Goal: Task Accomplishment & Management: Manage account settings

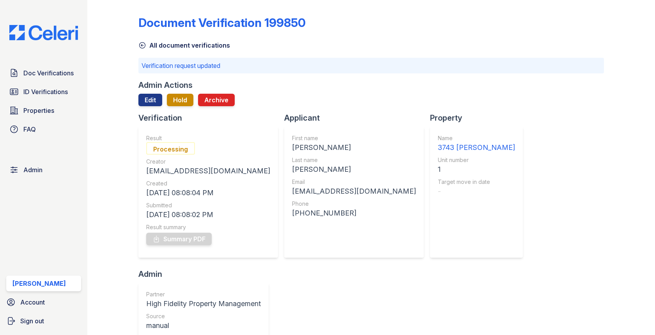
click at [61, 64] on div "Doc Verifications ID Verifications Properties FAQ Admin [PERSON_NAME] Account S…" at bounding box center [43, 167] width 87 height 335
click at [60, 66] on link "Doc Verifications" at bounding box center [43, 73] width 75 height 16
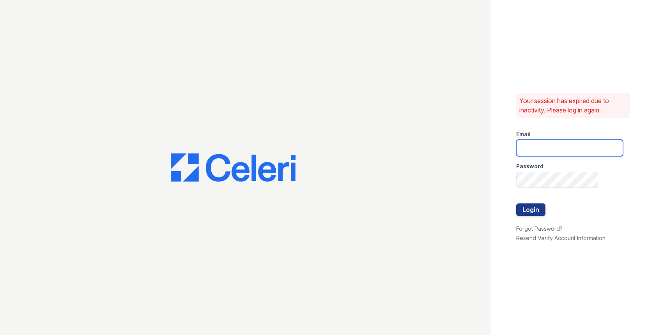
click at [550, 144] on input "email" at bounding box center [569, 148] width 107 height 16
click at [0, 334] on com-1password-button at bounding box center [0, 335] width 0 height 0
type input "837254"
type input "max@getceleri.com"
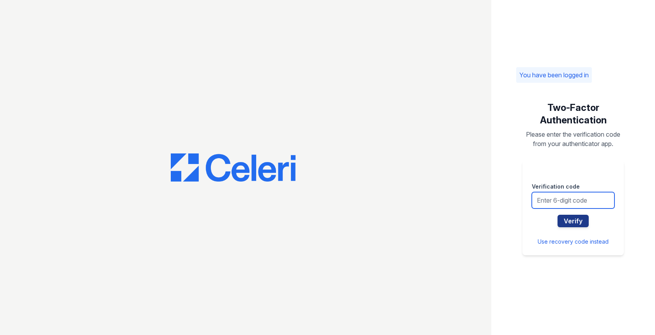
drag, startPoint x: 0, startPoint y: 0, endPoint x: 549, endPoint y: 192, distance: 581.6
click at [549, 193] on input "text" at bounding box center [573, 200] width 83 height 16
type input "837254"
click at [558, 214] on button "Verify" at bounding box center [573, 220] width 31 height 12
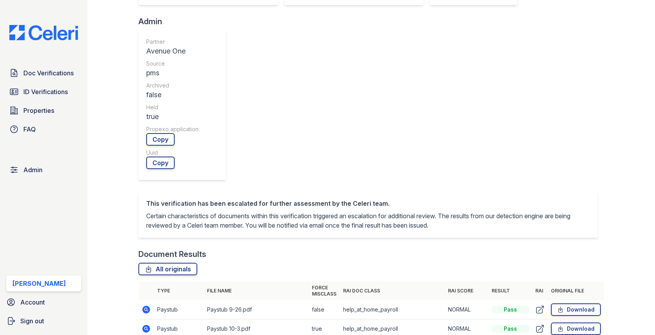
scroll to position [412, 0]
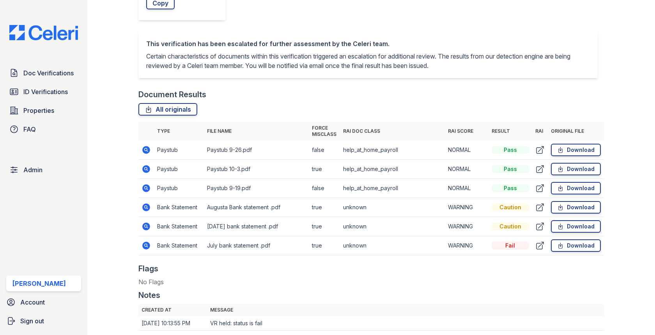
click at [145, 241] on icon at bounding box center [146, 245] width 9 height 9
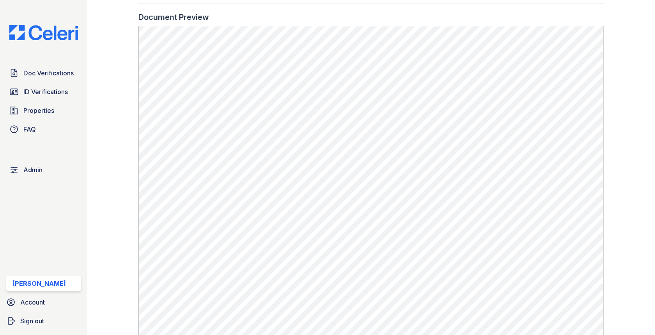
scroll to position [565, 0]
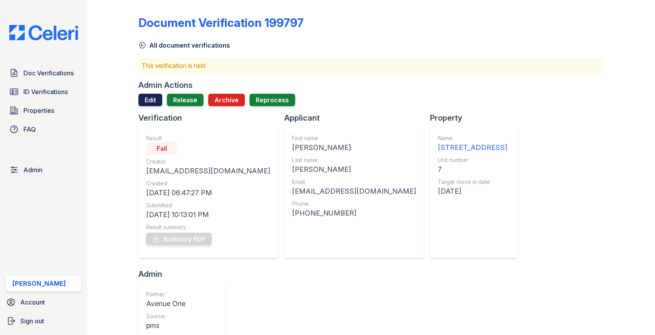
click at [156, 103] on link "Edit" at bounding box center [150, 100] width 24 height 12
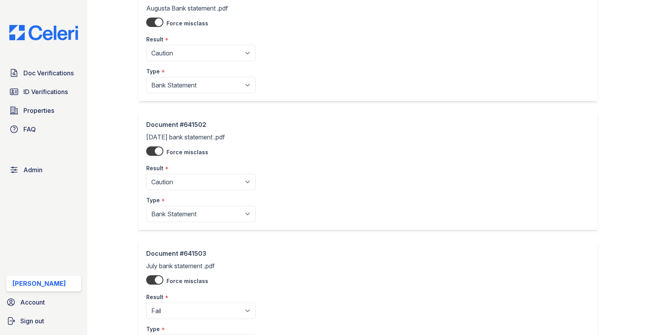
scroll to position [530, 0]
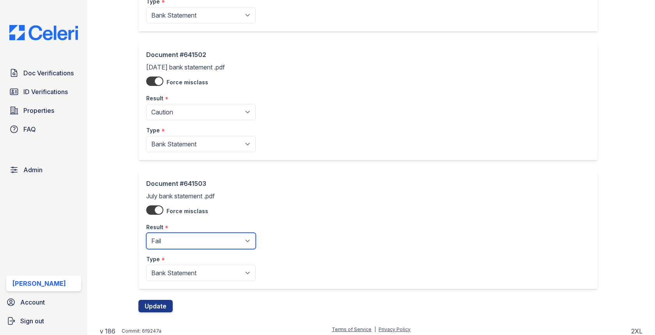
click at [193, 232] on select "Pending Sent Started Processing Pass Fail Caution Error N/A" at bounding box center [201, 240] width 110 height 16
select select "caution"
click at [165, 294] on div "Document #641503 July bank statement .pdf Force misclass Result * Pending Sent …" at bounding box center [370, 235] width 465 height 129
click at [163, 299] on button "Update" at bounding box center [155, 305] width 34 height 12
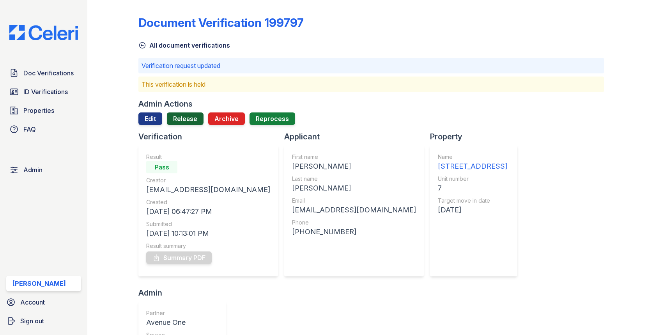
click at [187, 114] on link "Release" at bounding box center [185, 118] width 37 height 12
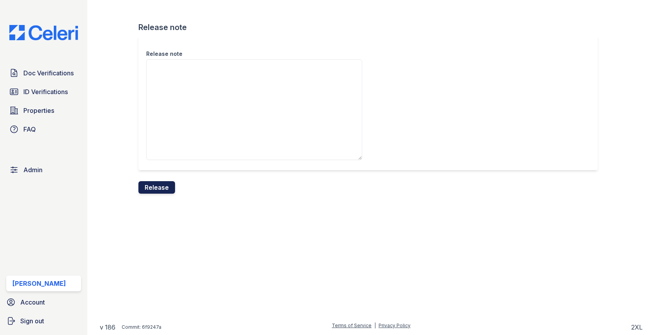
click at [156, 182] on button "Release" at bounding box center [156, 187] width 37 height 12
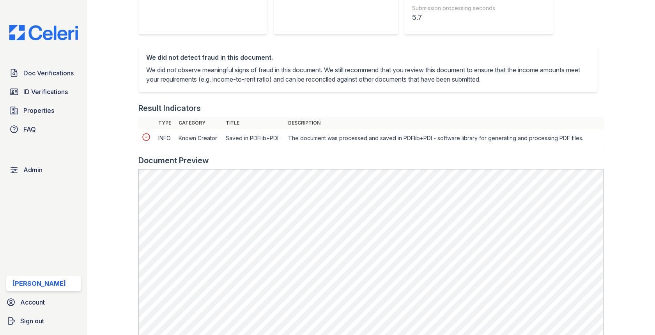
scroll to position [281, 0]
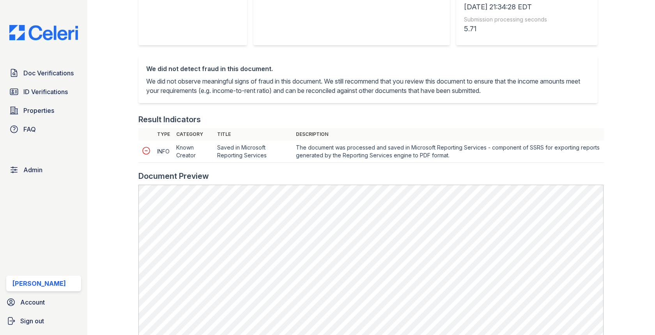
scroll to position [279, 0]
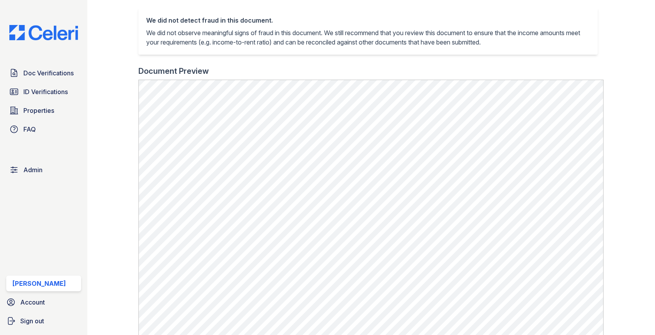
scroll to position [268, 0]
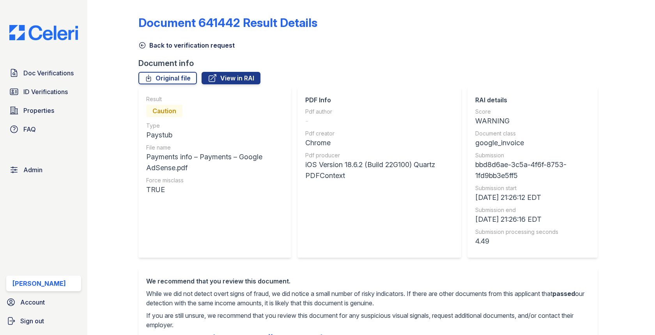
click at [141, 42] on icon at bounding box center [142, 45] width 8 height 8
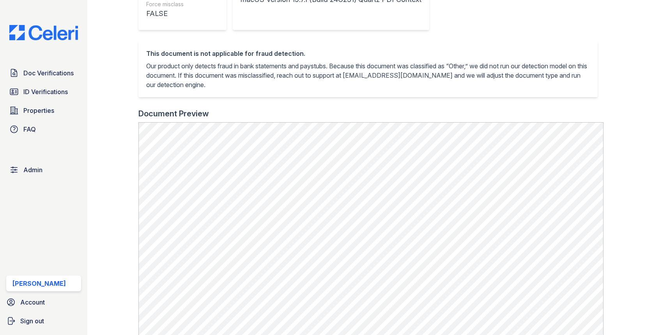
scroll to position [251, 0]
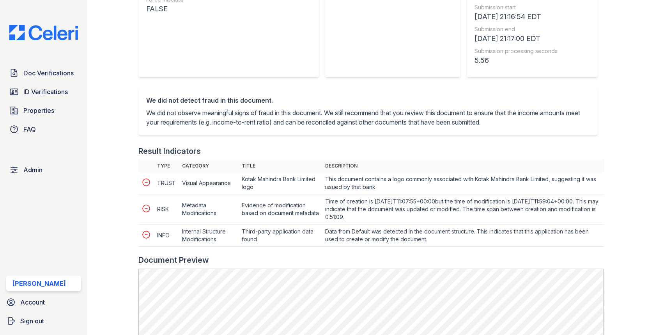
scroll to position [207, 0]
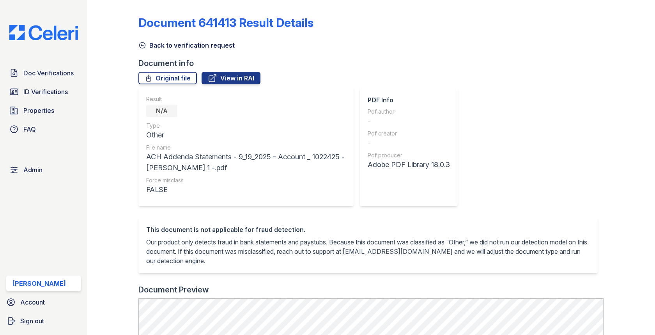
scroll to position [189, 0]
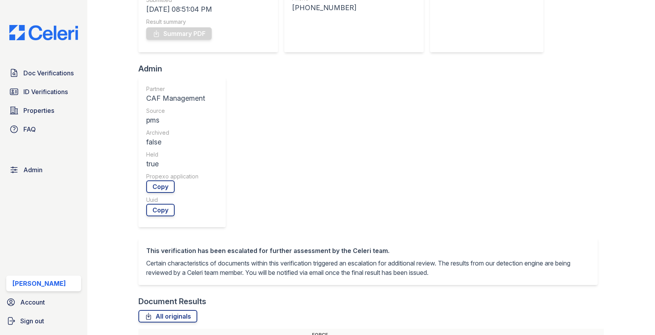
scroll to position [260, 0]
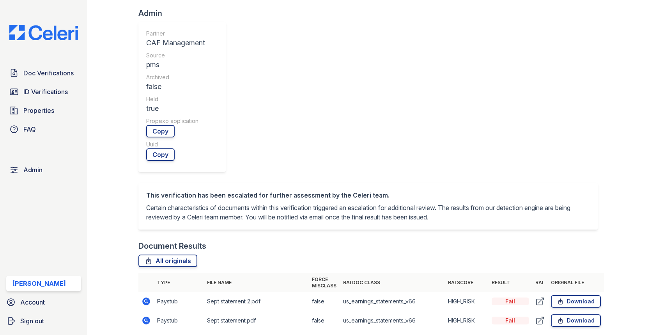
click at [147, 297] on icon at bounding box center [147, 301] width 8 height 8
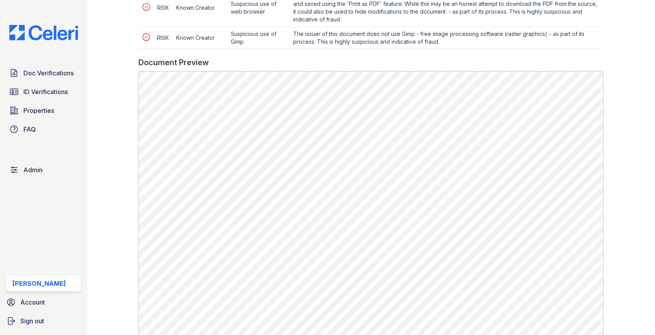
scroll to position [536, 0]
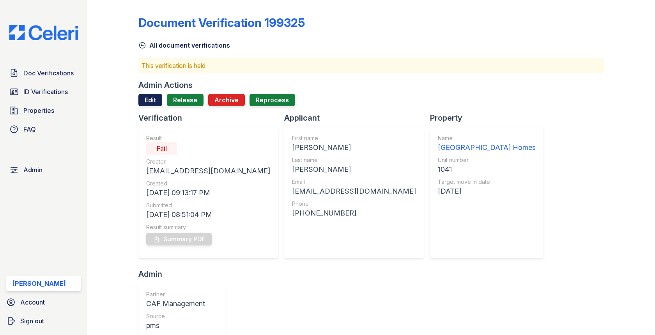
click at [152, 97] on link "Edit" at bounding box center [150, 100] width 24 height 12
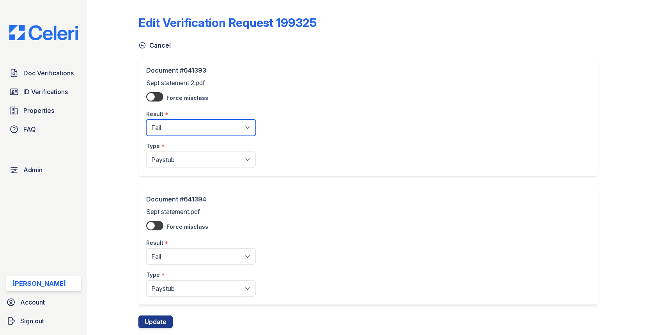
click at [176, 120] on select "Pending Sent Started Processing Pass Fail Caution Error N/A" at bounding box center [201, 127] width 110 height 16
select select "caution"
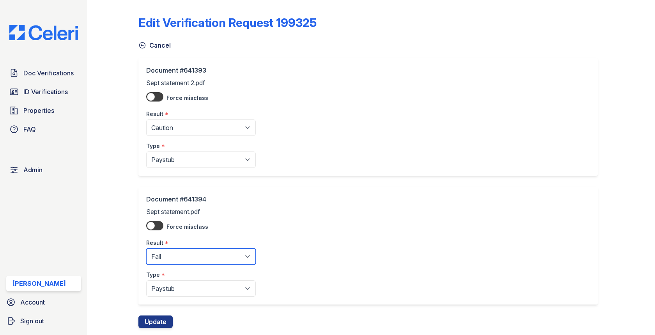
click at [177, 254] on select "Pending Sent Started Processing Pass Fail Caution Error N/A" at bounding box center [201, 256] width 110 height 16
select select "caution"
click at [157, 310] on div "Document #641394 Sept statement.pdf Force misclass Result * Pending Sent Starte…" at bounding box center [370, 250] width 465 height 129
click at [157, 316] on button "Update" at bounding box center [155, 321] width 34 height 12
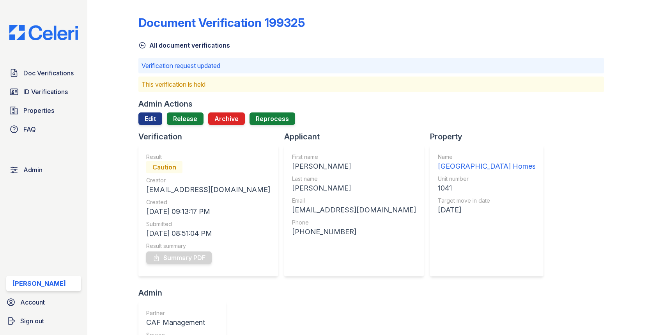
click at [186, 125] on div at bounding box center [370, 128] width 465 height 6
click at [186, 122] on link "Release" at bounding box center [185, 118] width 37 height 12
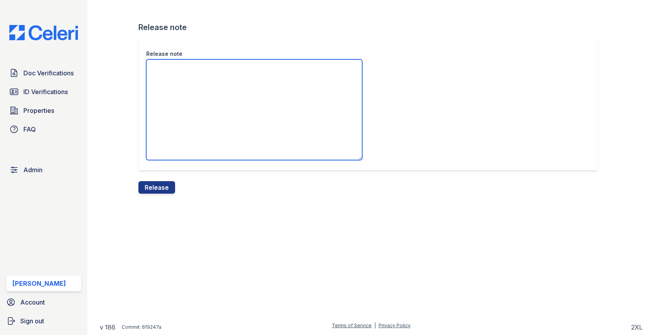
click at [186, 124] on textarea "Release note" at bounding box center [254, 109] width 216 height 101
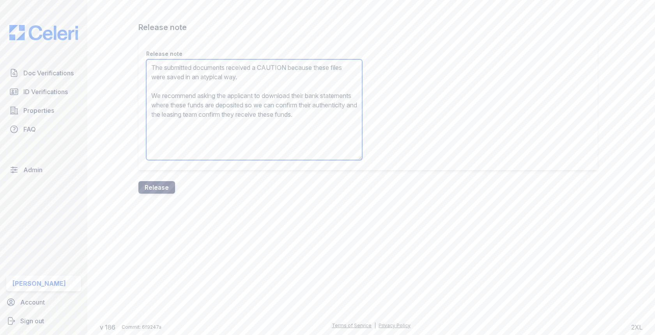
type textarea "The submitted documents received a CAUTION because these files were saved in an…"
click at [168, 182] on button "Release" at bounding box center [156, 187] width 37 height 12
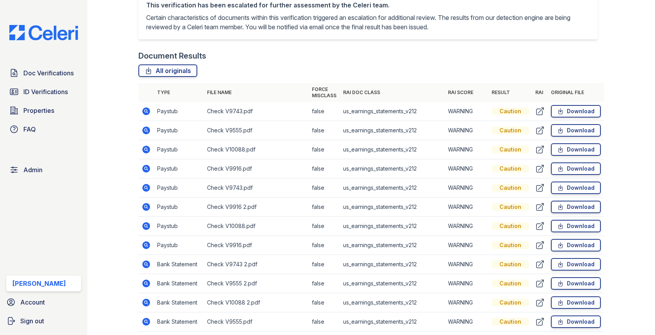
scroll to position [427, 0]
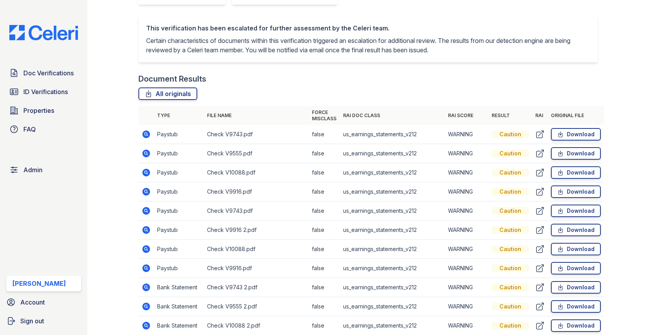
click at [146, 168] on icon at bounding box center [147, 172] width 8 height 8
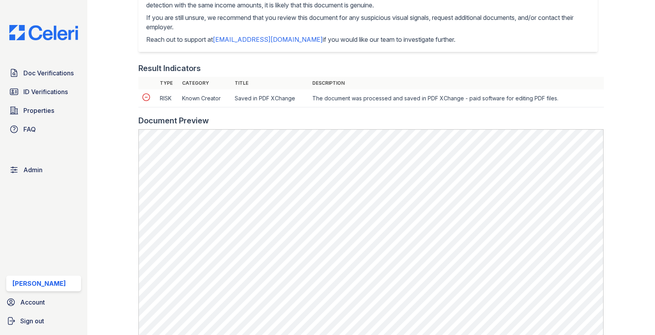
scroll to position [408, 0]
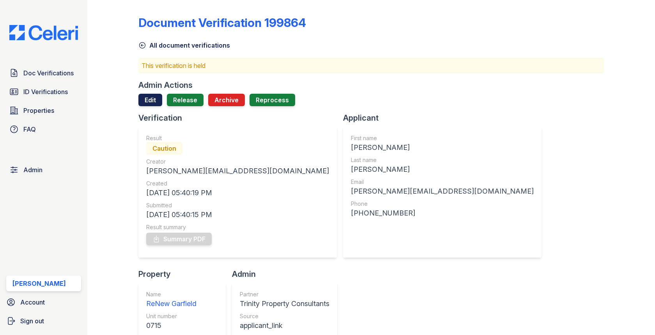
click at [145, 105] on link "Edit" at bounding box center [150, 100] width 24 height 12
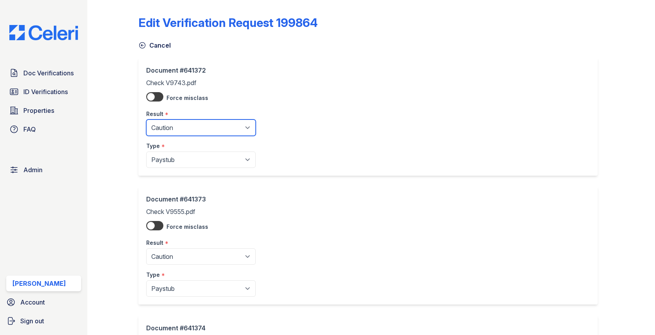
click at [157, 131] on select "Pending Sent Started Processing Pass Fail Caution Error N/A" at bounding box center [201, 127] width 110 height 16
select select "fail"
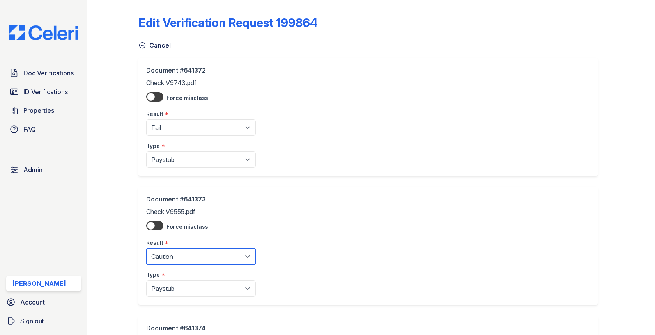
click at [176, 252] on select "Pending Sent Started Processing Pass Fail Caution Error N/A" at bounding box center [201, 256] width 110 height 16
select select "fail"
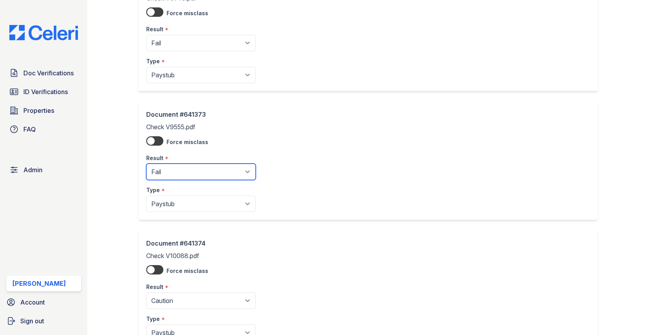
scroll to position [145, 0]
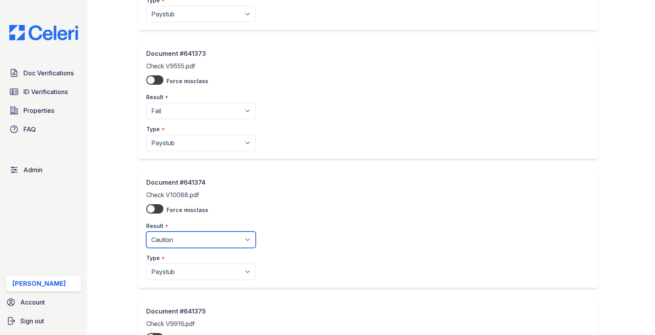
click at [196, 236] on select "Pending Sent Started Processing Pass Fail Caution Error N/A" at bounding box center [201, 239] width 110 height 16
select select "fail"
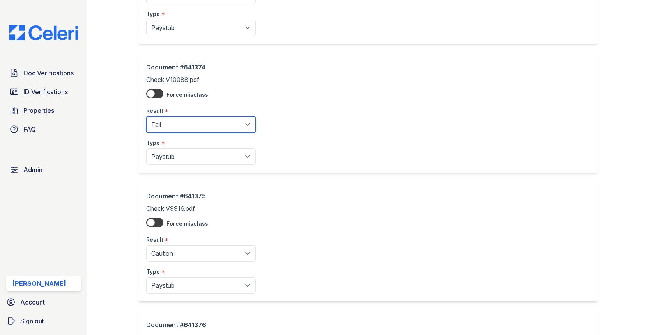
scroll to position [287, 0]
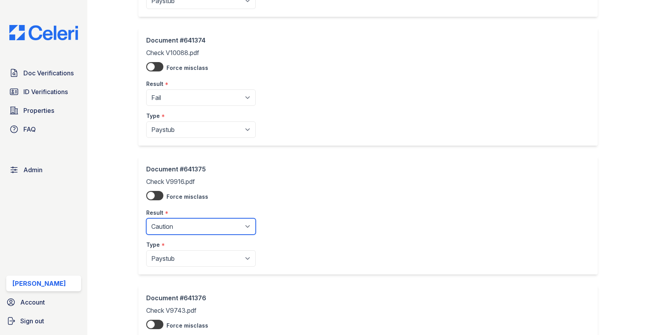
click at [198, 228] on select "Pending Sent Started Processing Pass Fail Caution Error N/A" at bounding box center [201, 226] width 110 height 16
select select "fail"
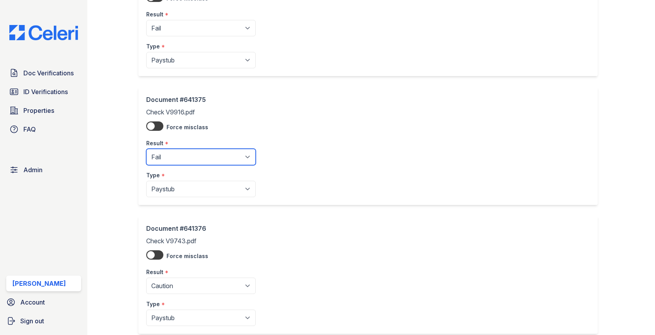
scroll to position [404, 0]
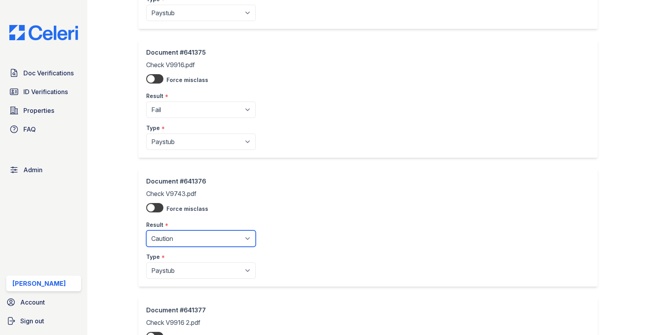
click at [190, 230] on select "Pending Sent Started Processing Pass Fail Caution Error N/A" at bounding box center [201, 238] width 110 height 16
select select "fail"
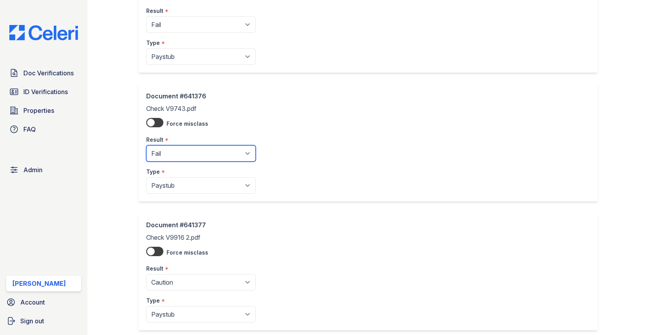
scroll to position [536, 0]
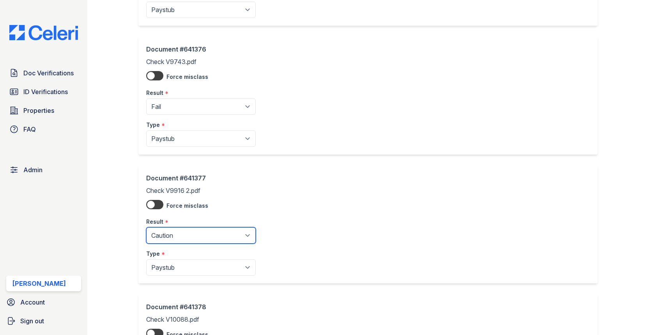
click at [217, 234] on select "Pending Sent Started Processing Pass Fail Caution Error N/A" at bounding box center [201, 235] width 110 height 16
select select "fail"
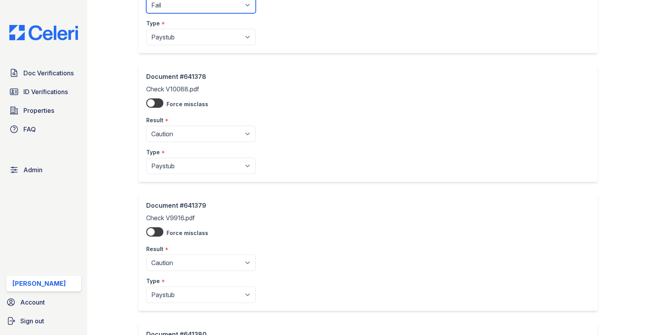
scroll to position [796, 0]
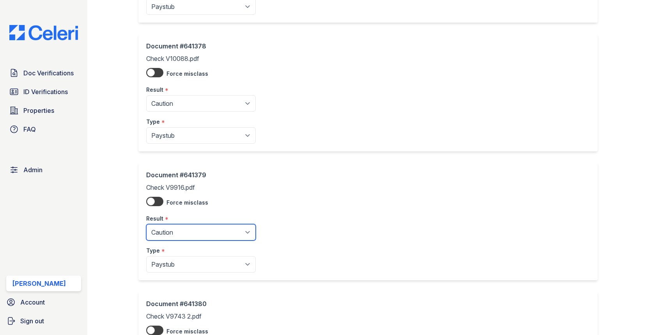
click at [203, 224] on select "Pending Sent Started Processing Pass Fail Caution Error N/A" at bounding box center [201, 232] width 110 height 16
select select "fail"
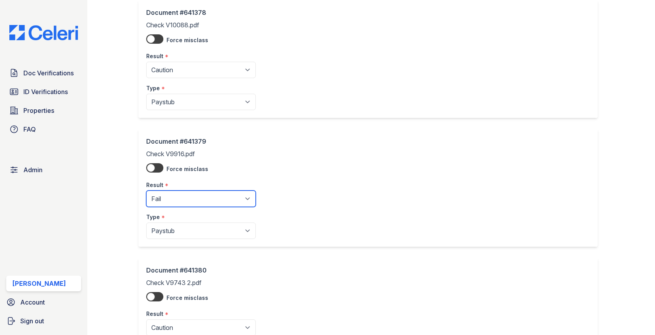
scroll to position [1034, 0]
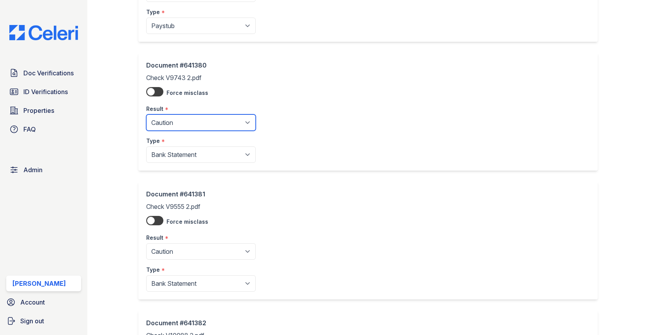
click at [176, 120] on select "Pending Sent Started Processing Pass Fail Caution Error N/A" at bounding box center [201, 122] width 110 height 16
select select "fail"
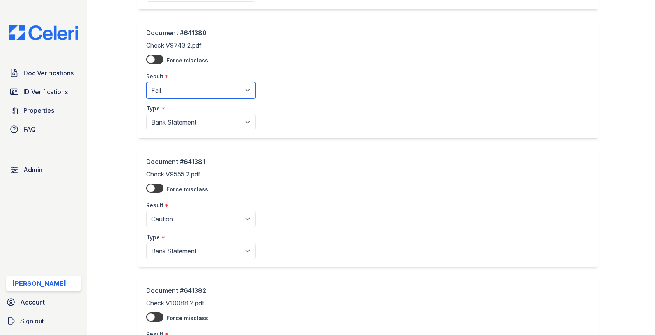
scroll to position [1135, 0]
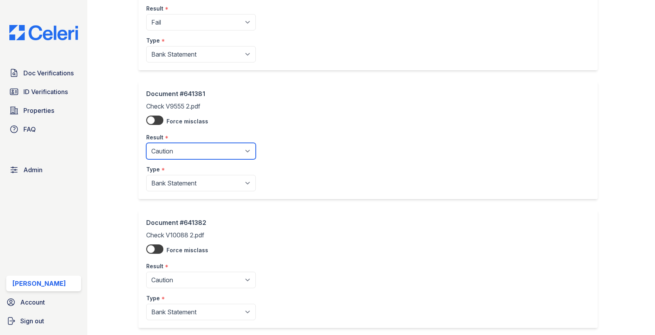
click at [189, 147] on select "Pending Sent Started Processing Pass Fail Caution Error N/A" at bounding box center [201, 151] width 110 height 16
select select "fail"
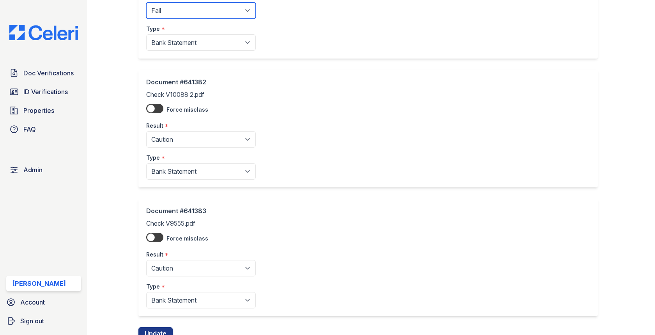
scroll to position [1298, 0]
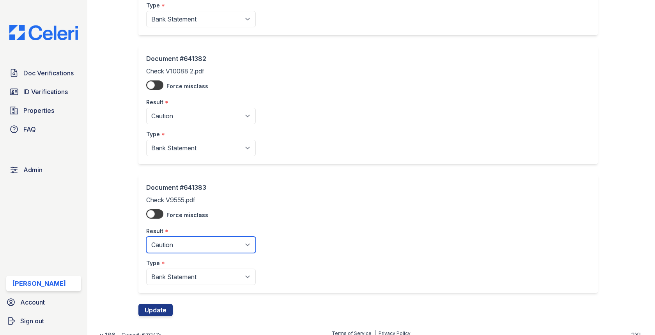
click at [186, 236] on select "Pending Sent Started Processing Pass Fail Caution Error N/A" at bounding box center [201, 244] width 110 height 16
select select "fail"
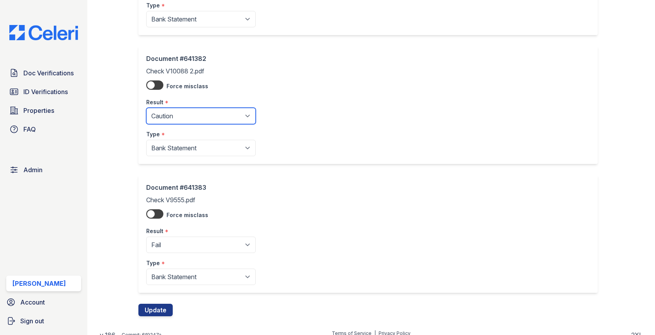
click at [176, 108] on select "Pending Sent Started Processing Pass Fail Caution Error N/A" at bounding box center [201, 116] width 110 height 16
select select "fail"
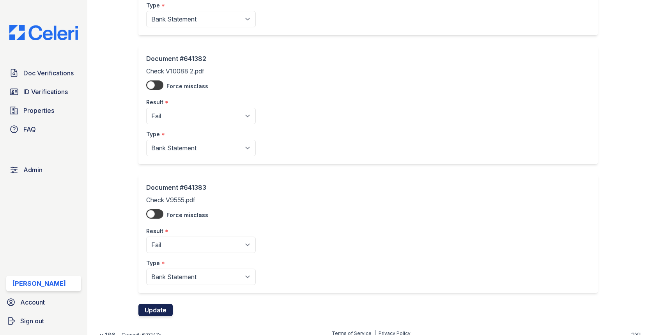
click at [157, 303] on button "Update" at bounding box center [155, 309] width 34 height 12
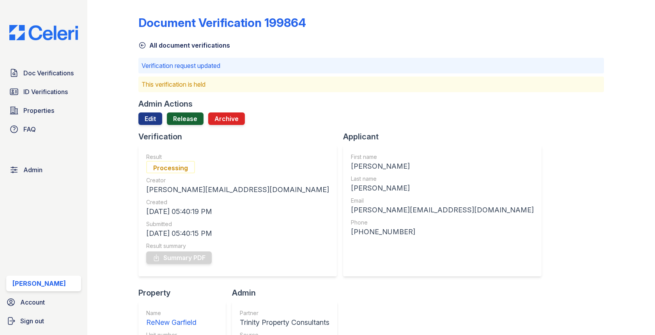
click at [177, 117] on link "Release" at bounding box center [185, 118] width 37 height 12
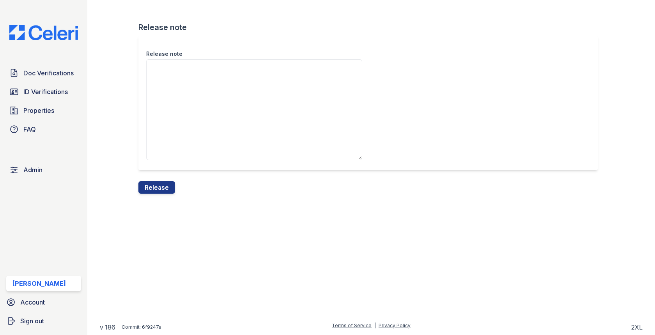
click at [175, 128] on textarea "Release note" at bounding box center [254, 109] width 216 height 101
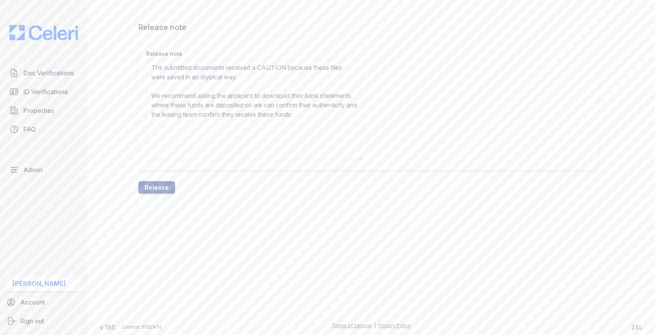
click at [276, 65] on textarea "The submitted documents received a CAUTION because these files were saved in an…" at bounding box center [254, 109] width 216 height 101
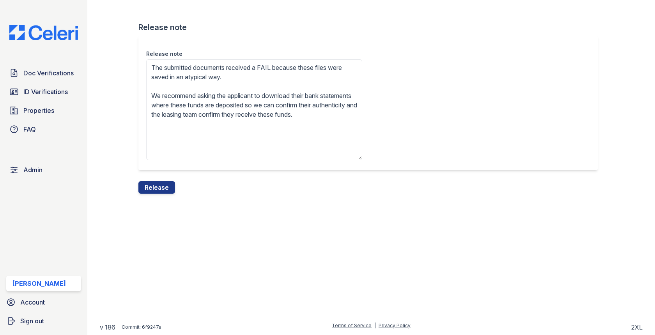
type textarea "The submitted documents received a FAIL because these files were saved in an at…"
click at [162, 177] on div "Release note The submitted documents received a FAIL because these files were s…" at bounding box center [370, 108] width 465 height 145
click at [161, 182] on button "Release" at bounding box center [156, 187] width 37 height 12
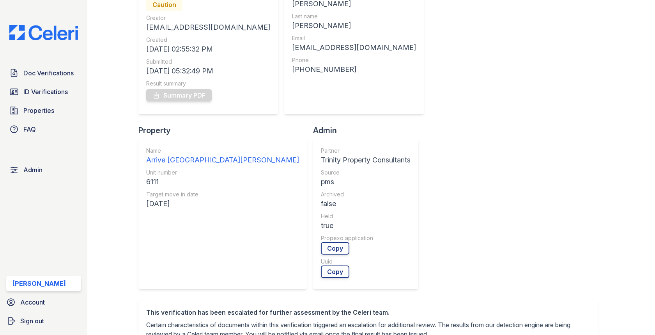
scroll to position [218, 0]
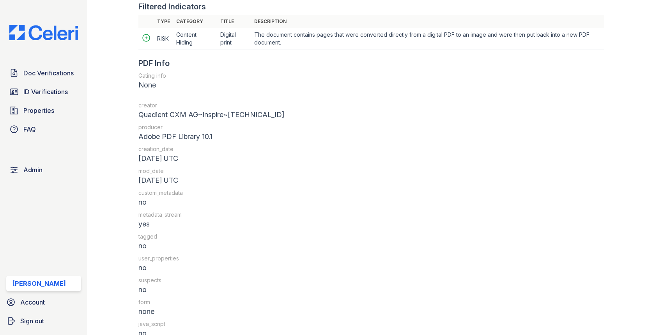
scroll to position [943, 0]
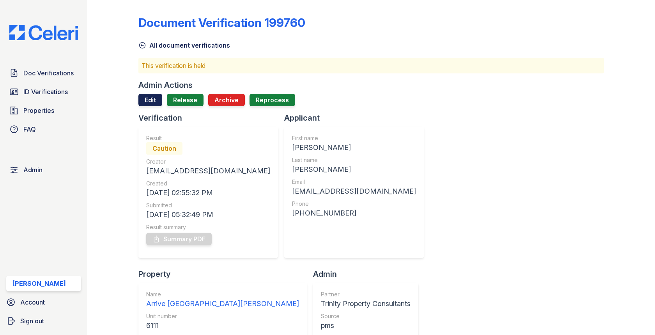
click at [154, 104] on link "Edit" at bounding box center [150, 100] width 24 height 12
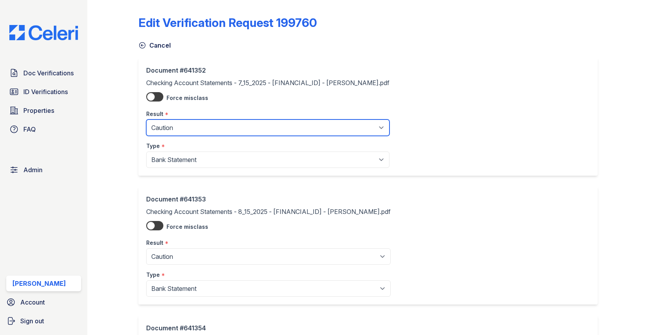
click at [181, 130] on select "Pending Sent Started Processing Pass Fail Caution Error N/A" at bounding box center [267, 127] width 243 height 16
select select "pass"
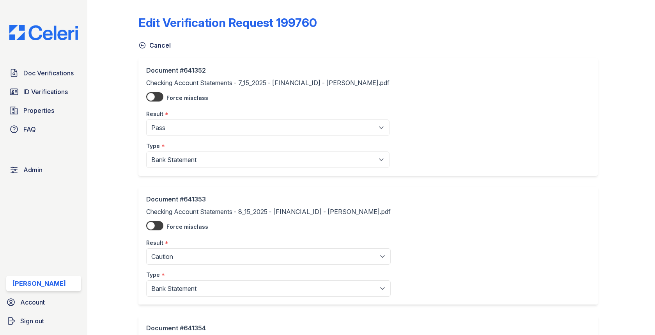
click at [185, 246] on div "Result *" at bounding box center [268, 240] width 244 height 16
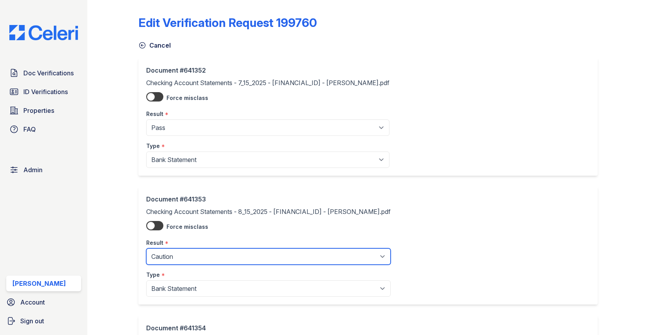
click at [185, 249] on select "Pending Sent Started Processing Pass Fail Caution Error N/A" at bounding box center [268, 256] width 244 height 16
select select "pass"
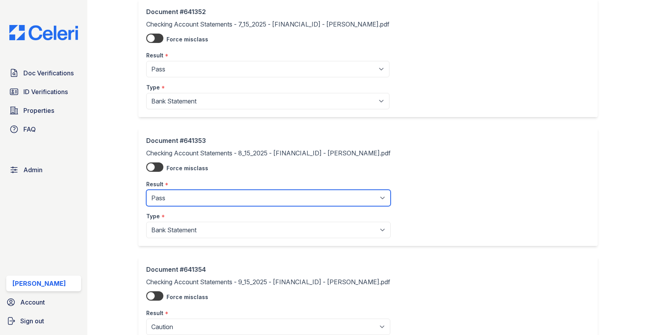
scroll to position [146, 0]
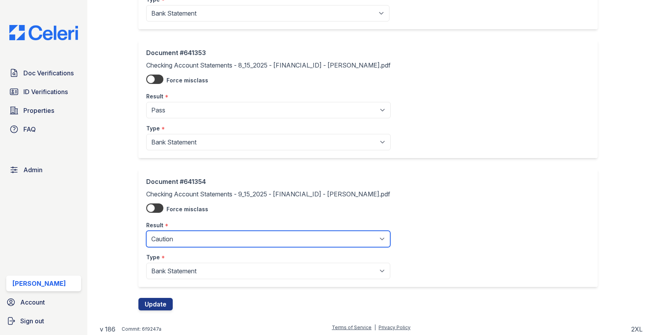
click at [181, 232] on select "Pending Sent Started Processing Pass Fail Caution Error N/A" at bounding box center [268, 238] width 244 height 16
select select "pass"
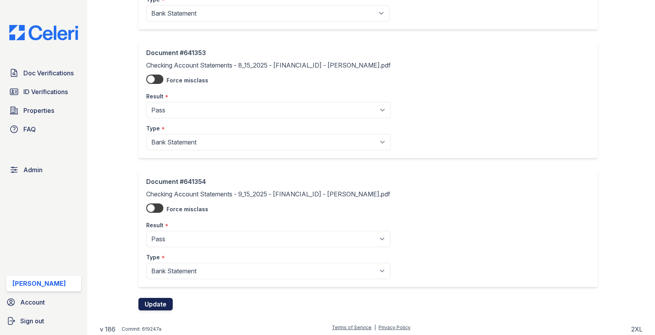
click at [164, 299] on button "Update" at bounding box center [155, 303] width 34 height 12
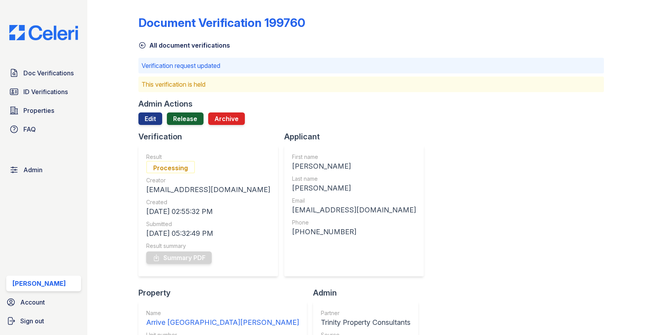
click at [187, 122] on link "Release" at bounding box center [185, 118] width 37 height 12
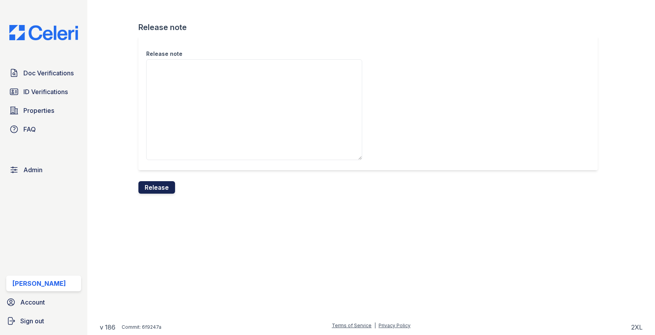
click at [169, 186] on button "Release" at bounding box center [156, 187] width 37 height 12
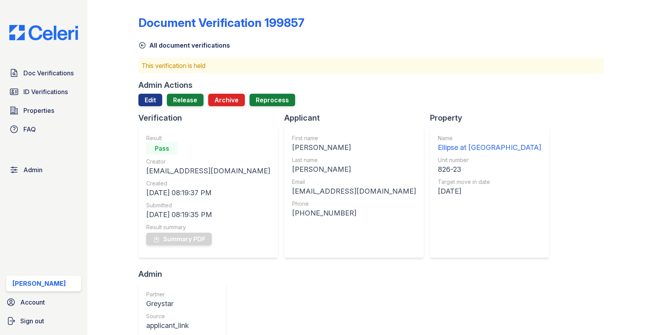
click at [187, 112] on div "Verification" at bounding box center [211, 117] width 146 height 11
click at [187, 99] on link "Release" at bounding box center [185, 100] width 37 height 12
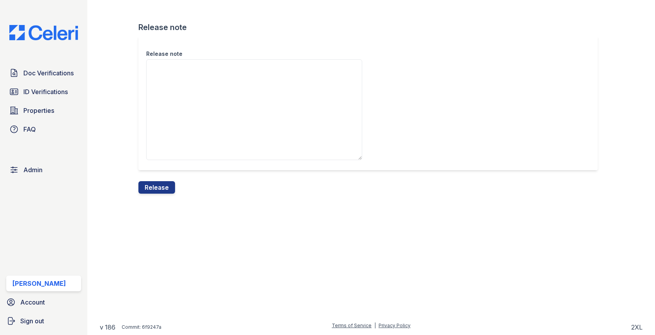
click at [170, 177] on div "Release note" at bounding box center [370, 108] width 465 height 145
click at [168, 182] on button "Release" at bounding box center [156, 187] width 37 height 12
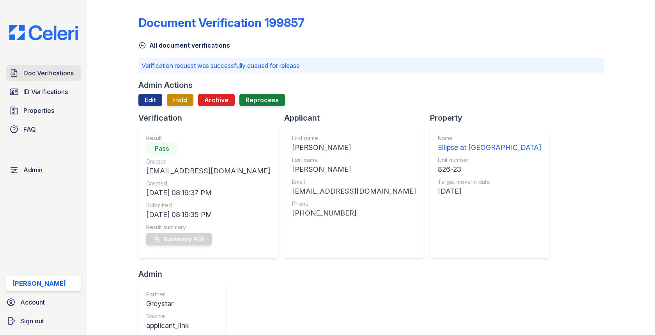
click at [57, 67] on link "Doc Verifications" at bounding box center [43, 73] width 75 height 16
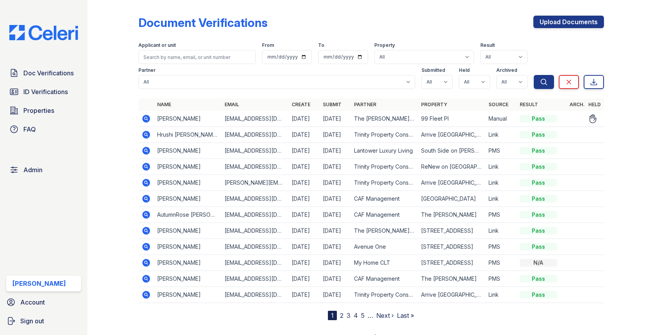
click at [144, 120] on icon at bounding box center [147, 119] width 8 height 8
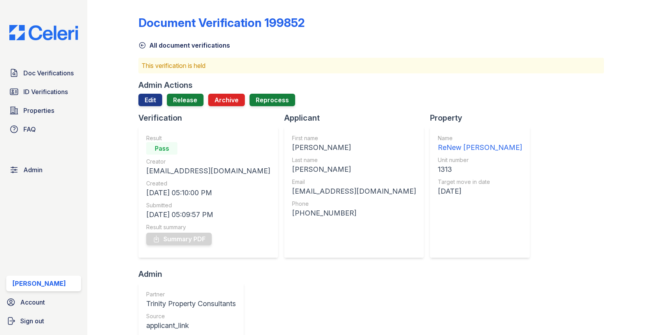
click at [198, 92] on div "Admin Actions Edit Release Archive Reprocess" at bounding box center [370, 96] width 465 height 33
click at [192, 101] on link "Release" at bounding box center [185, 100] width 37 height 12
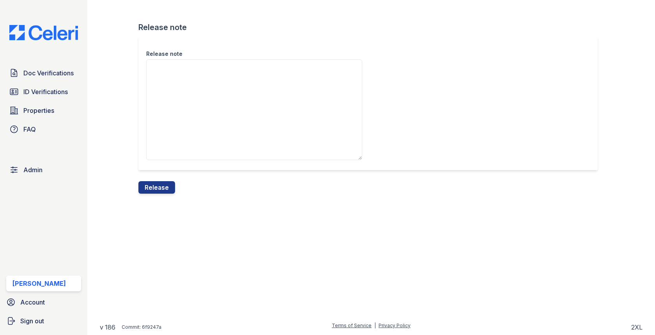
click at [162, 179] on div "Release note" at bounding box center [370, 108] width 465 height 145
click at [162, 182] on button "Release" at bounding box center [156, 187] width 37 height 12
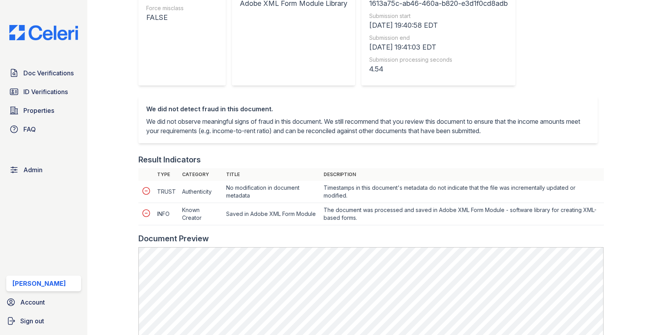
scroll to position [235, 0]
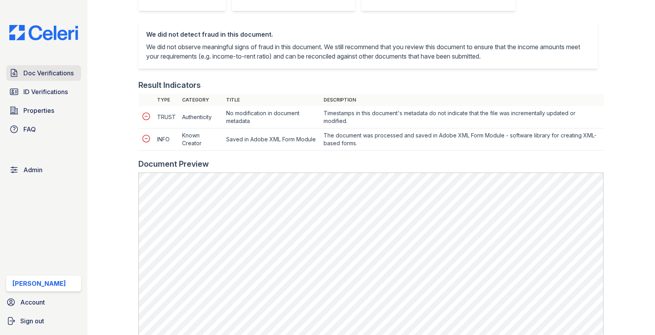
click at [55, 70] on span "Doc Verifications" at bounding box center [48, 72] width 50 height 9
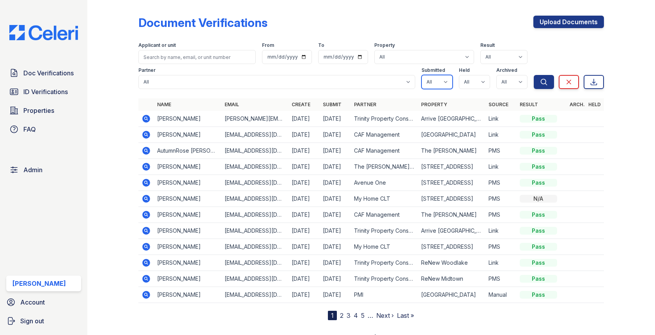
click at [428, 82] on select "All true false" at bounding box center [436, 82] width 31 height 14
select select "true"
click at [466, 79] on select "All true false" at bounding box center [474, 82] width 31 height 14
select select "true"
click at [508, 81] on select "All true false" at bounding box center [511, 82] width 31 height 14
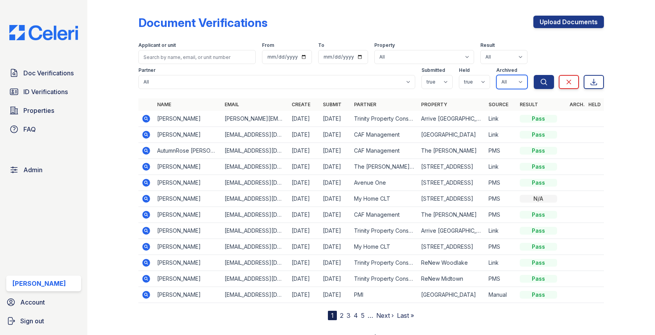
select select "false"
click at [548, 77] on button "Search" at bounding box center [544, 82] width 20 height 14
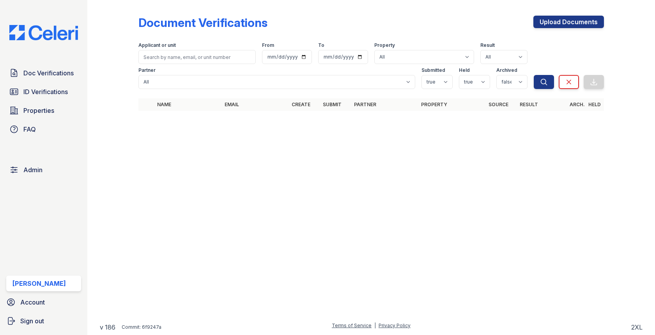
click at [50, 64] on div "Doc Verifications ID Verifications Properties FAQ Admin Max Orshan Account Sign…" at bounding box center [43, 167] width 87 height 335
click at [50, 70] on span "Doc Verifications" at bounding box center [48, 72] width 50 height 9
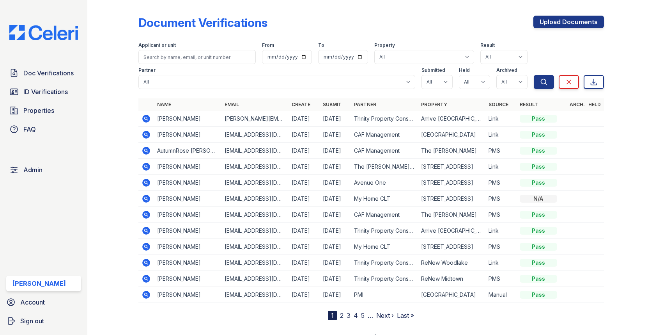
click at [143, 202] on icon at bounding box center [146, 198] width 9 height 9
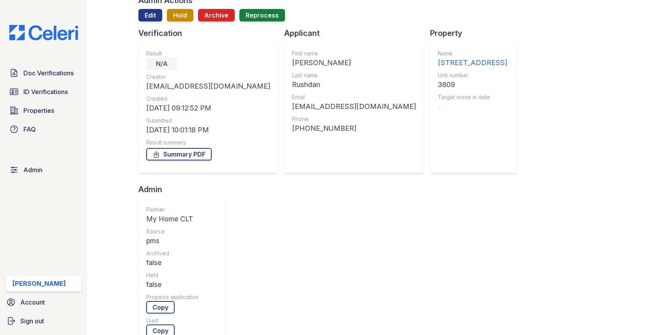
scroll to position [193, 0]
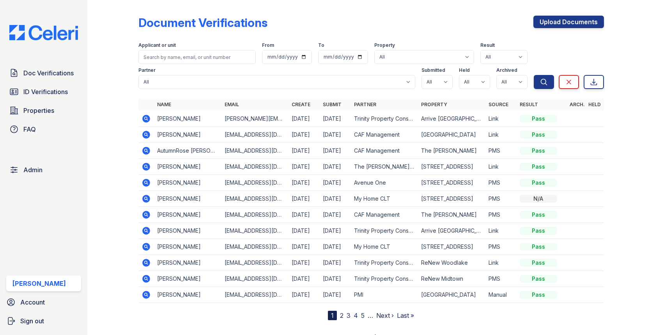
click at [145, 197] on icon at bounding box center [146, 198] width 2 height 2
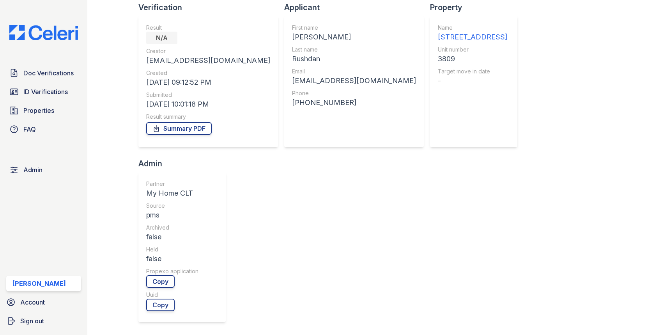
scroll to position [142, 0]
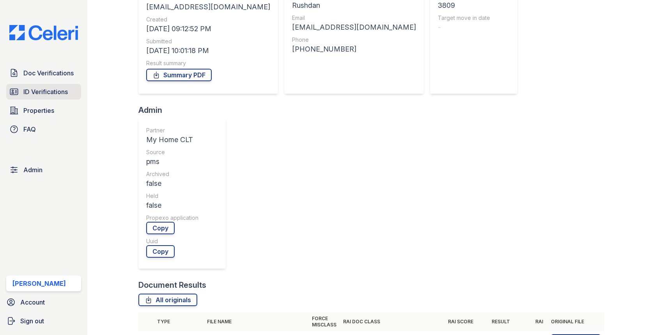
click at [75, 90] on link "ID Verifications" at bounding box center [43, 92] width 75 height 16
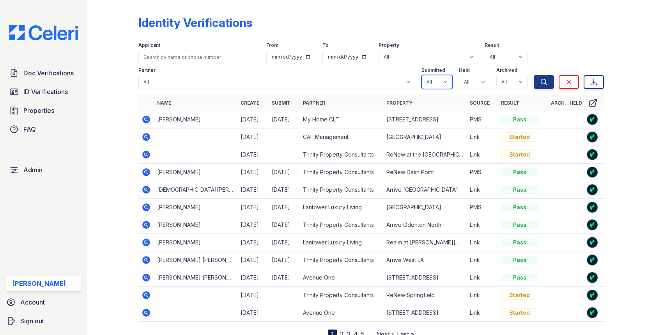
click at [428, 75] on select "All true false" at bounding box center [436, 82] width 31 height 14
select select "true"
click at [476, 87] on select "All true false" at bounding box center [474, 82] width 31 height 14
select select "true"
click at [502, 82] on select "All true false" at bounding box center [511, 82] width 31 height 14
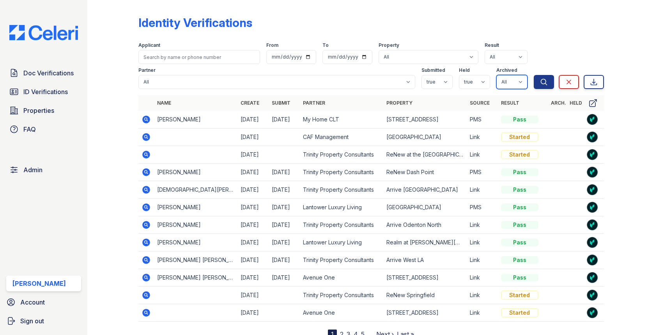
select select "false"
click at [536, 87] on button "Search" at bounding box center [544, 82] width 20 height 14
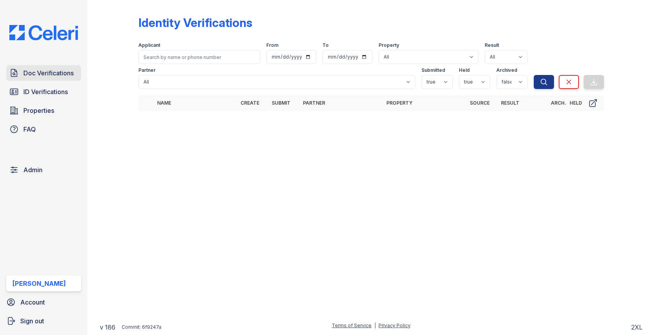
click at [69, 71] on span "Doc Verifications" at bounding box center [48, 72] width 50 height 9
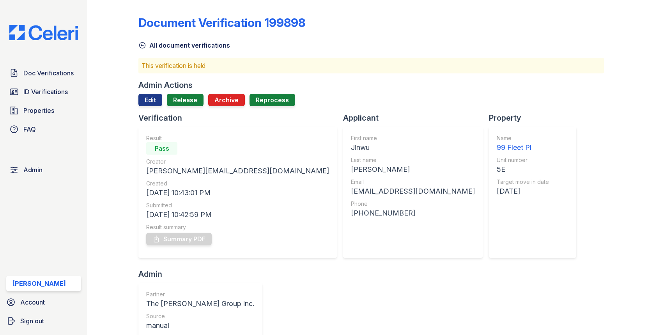
click at [184, 109] on div at bounding box center [370, 109] width 465 height 6
click at [183, 102] on link "Release" at bounding box center [185, 100] width 37 height 12
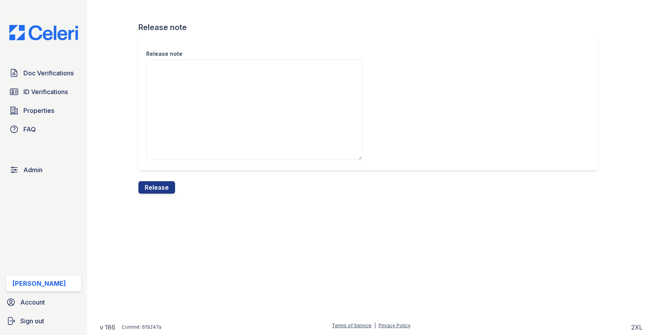
click at [162, 179] on div "Release note" at bounding box center [370, 108] width 465 height 145
click at [160, 184] on button "Release" at bounding box center [156, 187] width 37 height 12
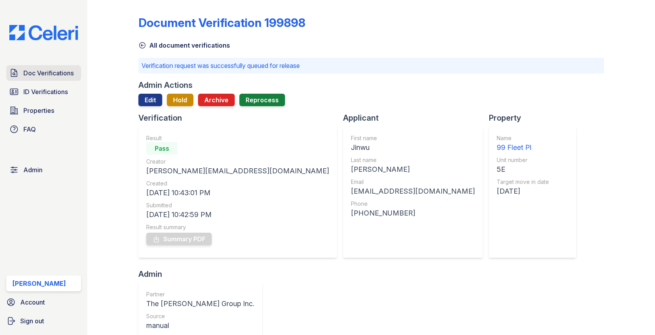
click at [35, 71] on span "Doc Verifications" at bounding box center [48, 72] width 50 height 9
